Goal: Find specific page/section: Find specific page/section

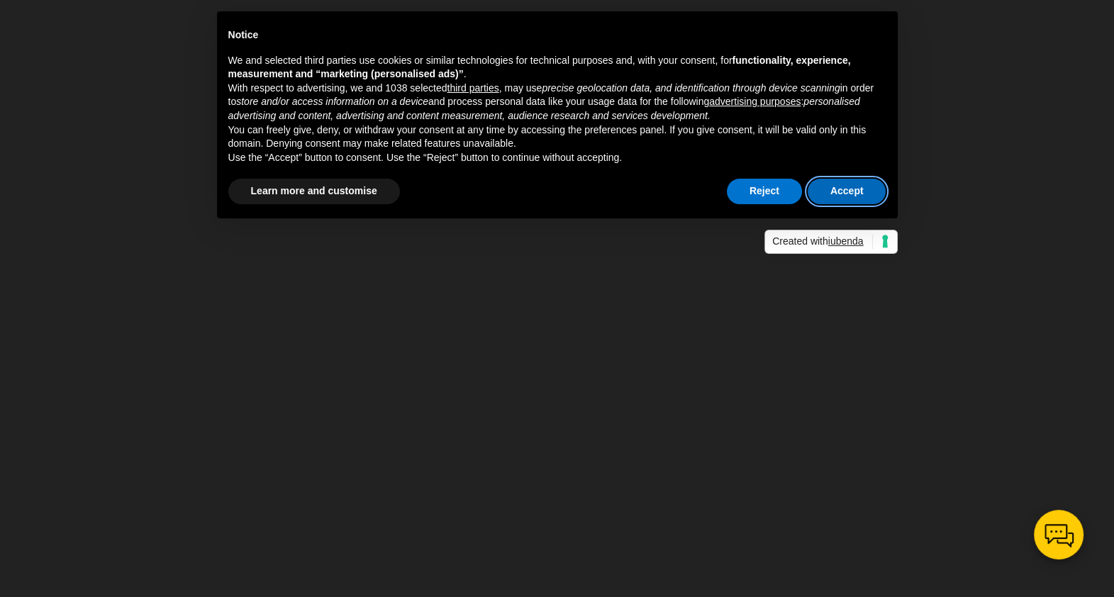
click at [850, 192] on button "Accept" at bounding box center [847, 192] width 79 height 26
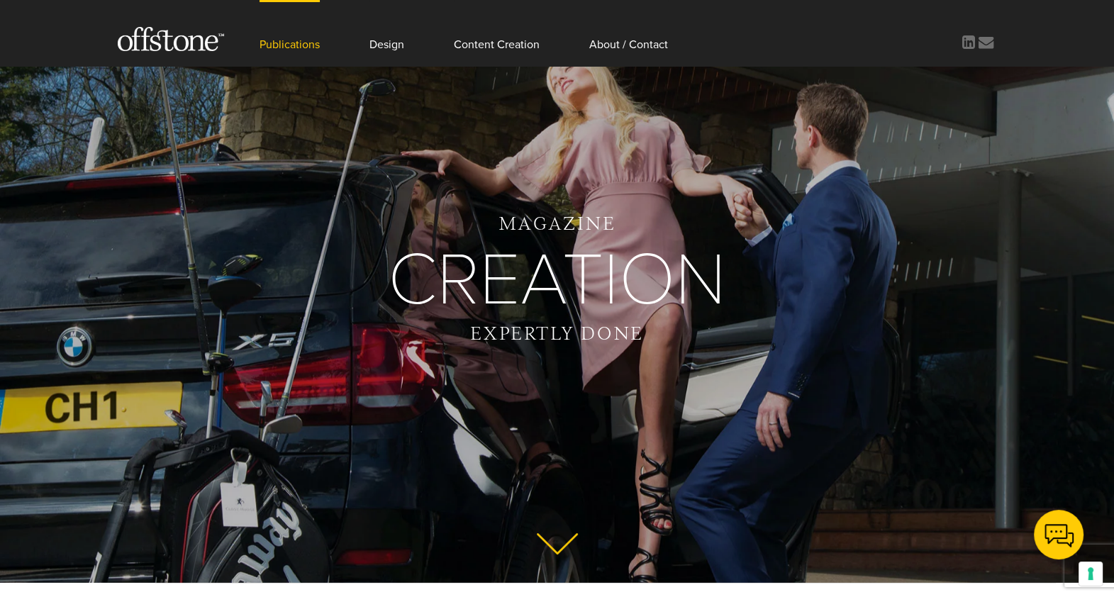
click at [299, 45] on link "Publications" at bounding box center [290, 33] width 60 height 66
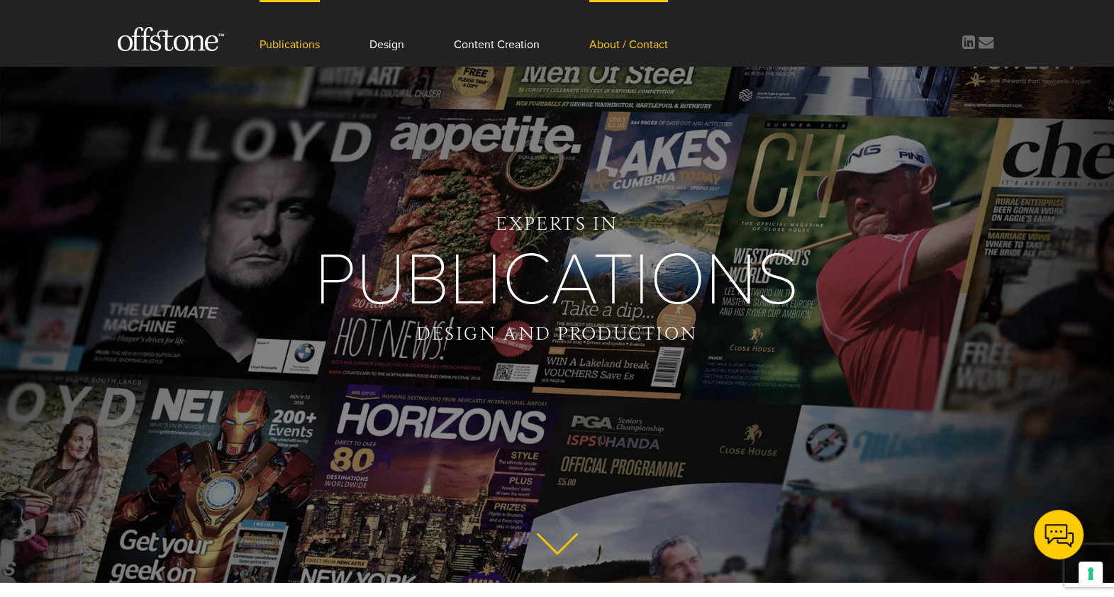
click at [656, 46] on link "About / Contact" at bounding box center [628, 33] width 79 height 66
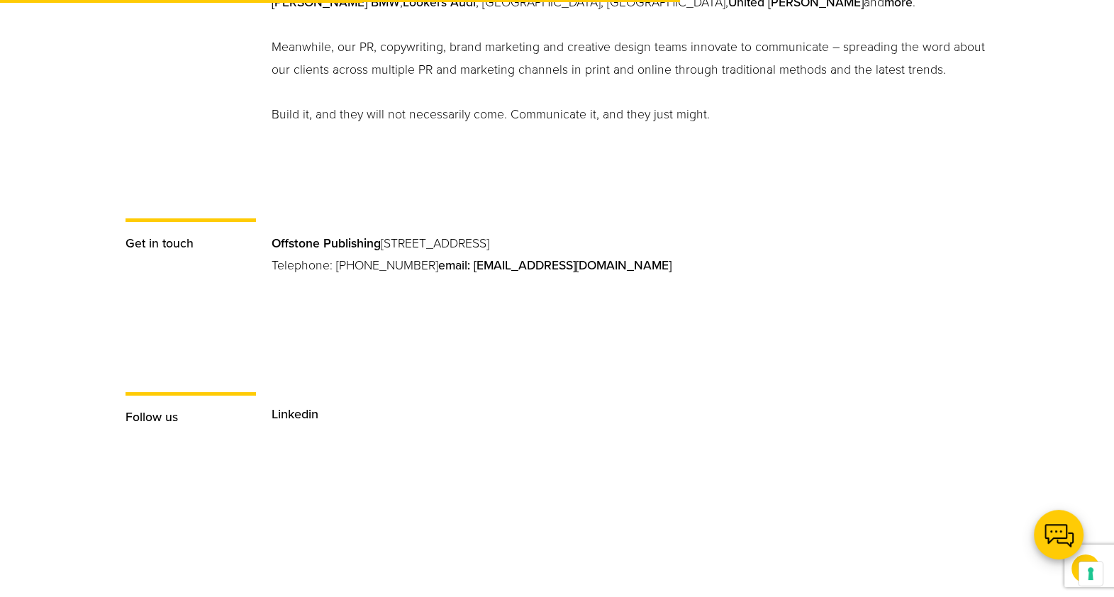
scroll to position [996, 0]
